Goal: Navigation & Orientation: Find specific page/section

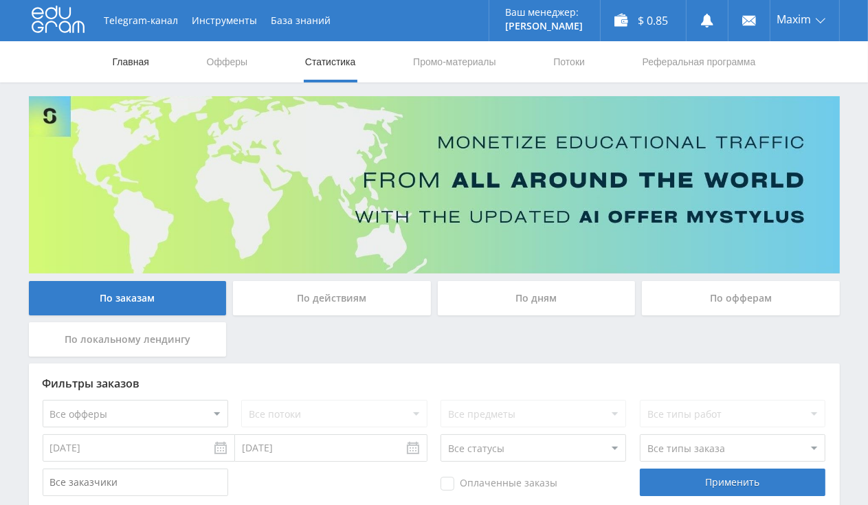
click at [124, 51] on link "Главная" at bounding box center [130, 61] width 39 height 41
click at [142, 65] on link "Главная" at bounding box center [130, 61] width 39 height 41
